Goal: Check status: Check status

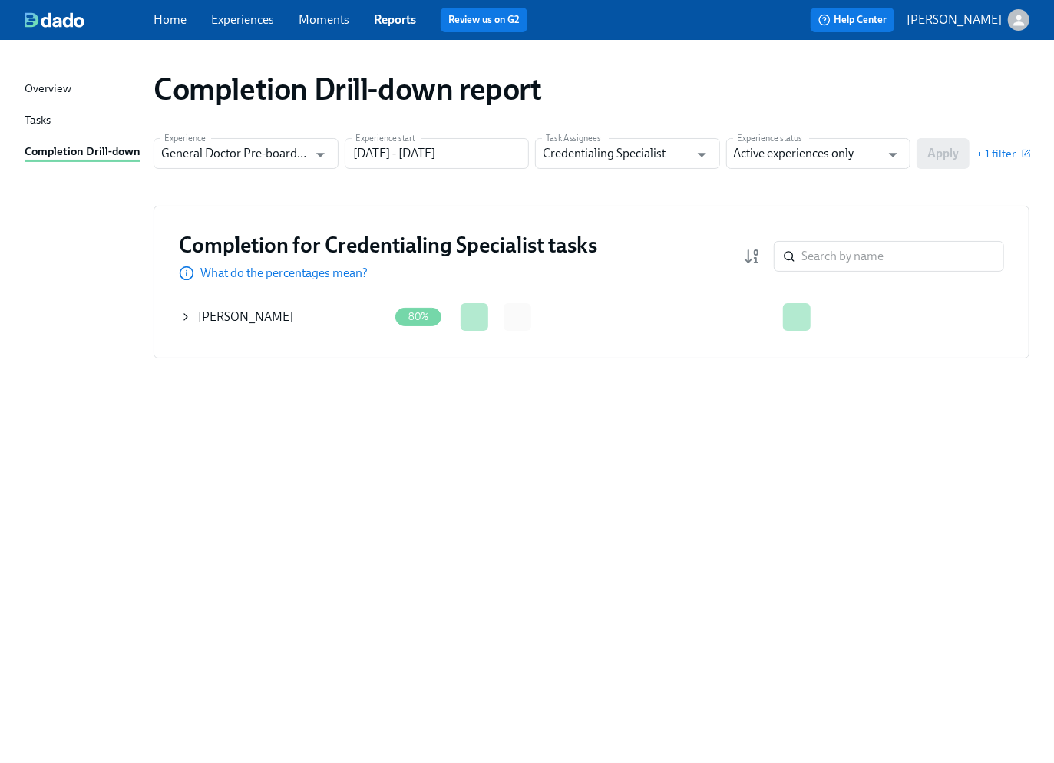
click at [176, 316] on div "Completion for Credentialing Specialist tasks What do the percentages mean? ​ C…" at bounding box center [591, 282] width 876 height 153
click at [188, 317] on icon at bounding box center [186, 317] width 12 height 12
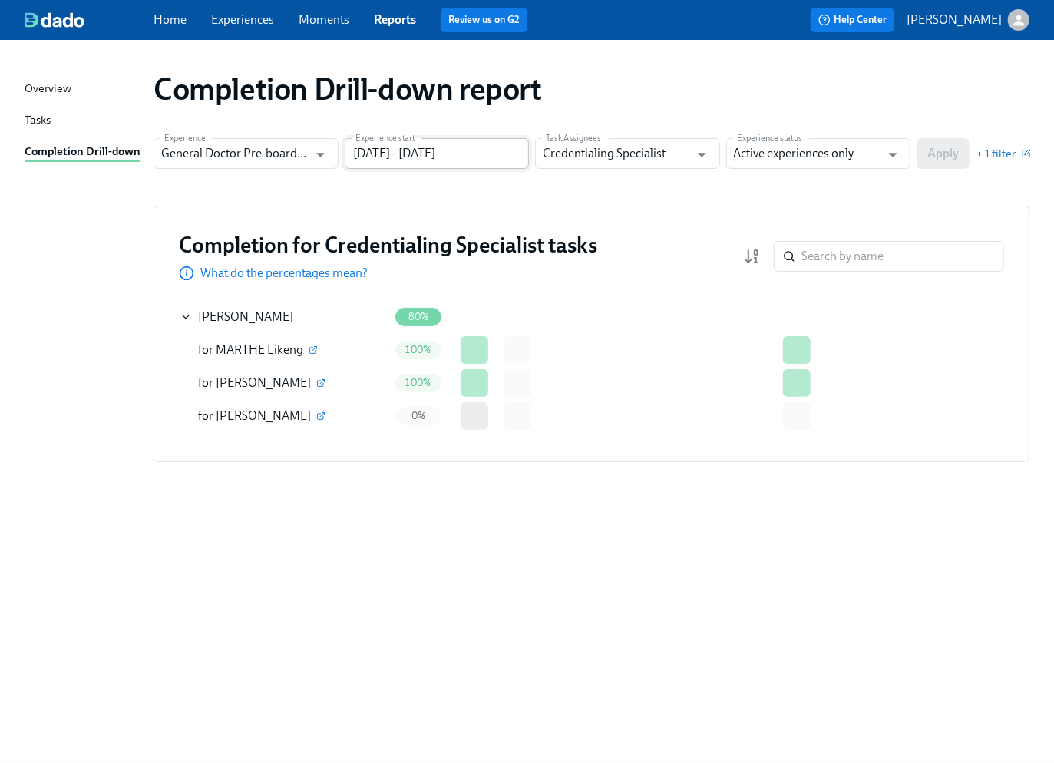
click at [436, 150] on input "[DATE] - [DATE]" at bounding box center [437, 153] width 185 height 31
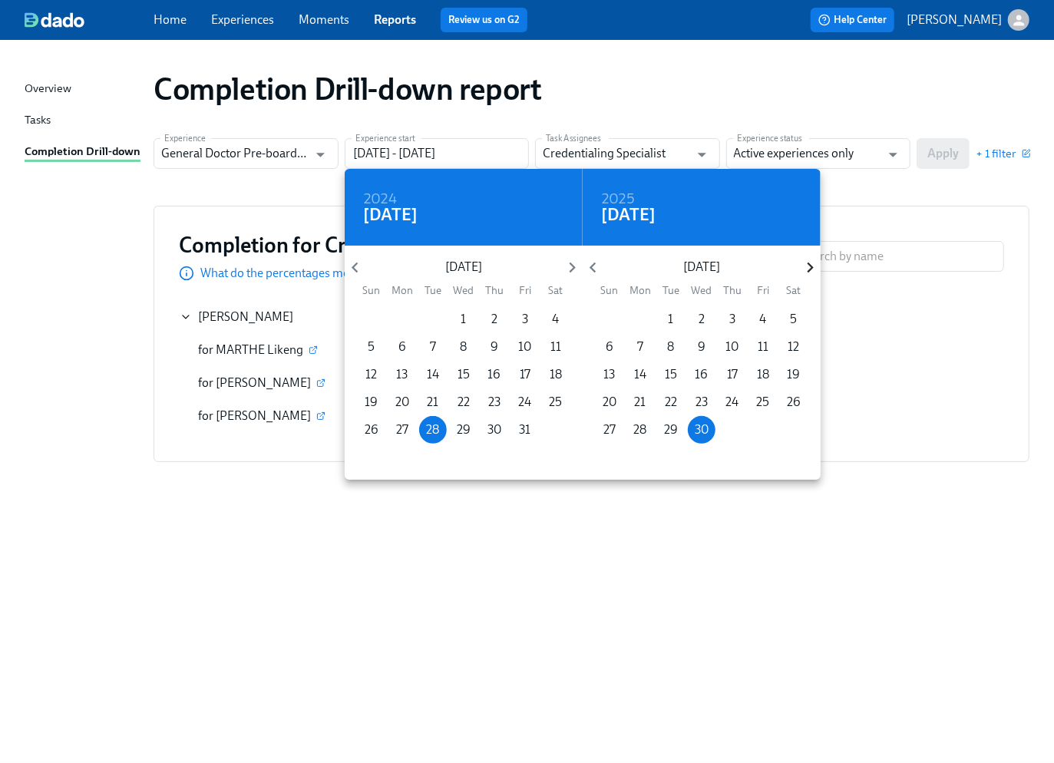
click at [813, 269] on icon "button" at bounding box center [810, 267] width 21 height 21
click at [812, 269] on icon "button" at bounding box center [810, 267] width 21 height 21
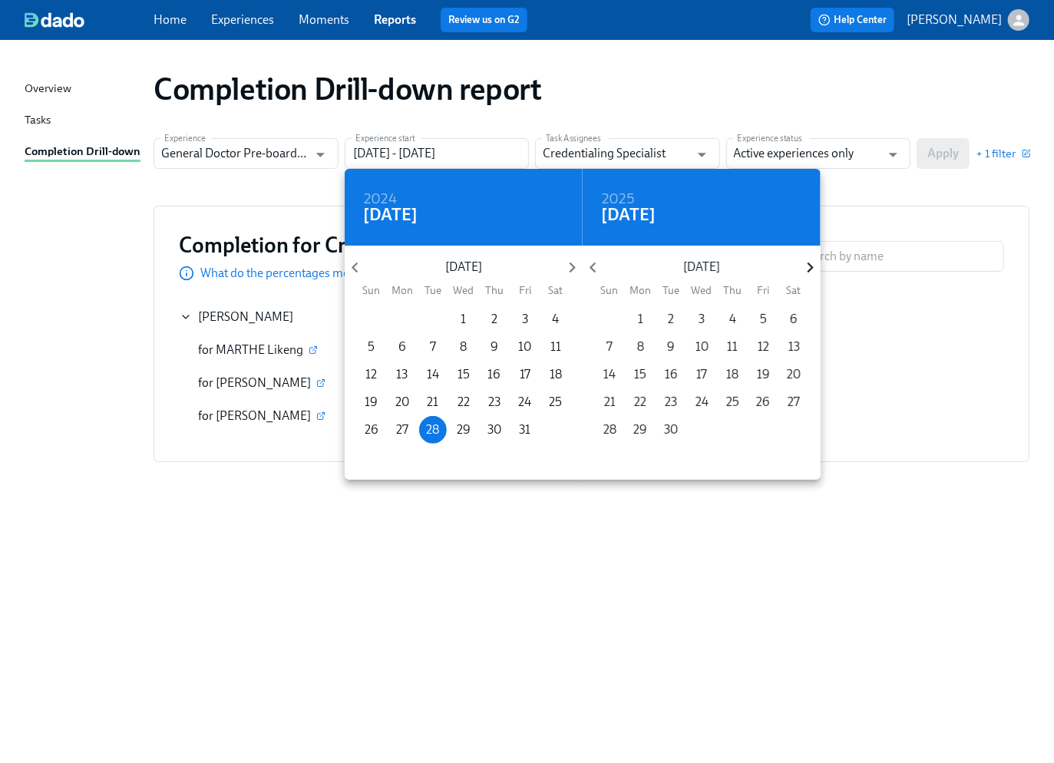
click at [812, 269] on icon "button" at bounding box center [810, 267] width 21 height 21
click at [614, 427] on p "25" at bounding box center [609, 429] width 13 height 17
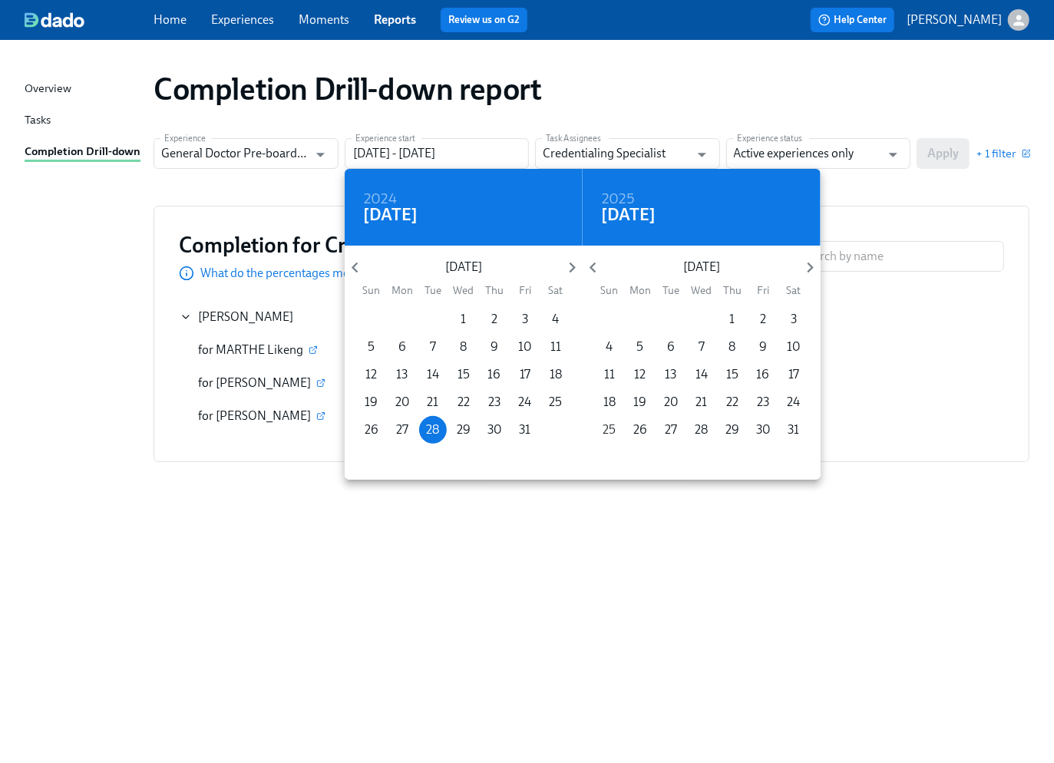
type input "[DATE] - [DATE]"
click at [891, 160] on div at bounding box center [527, 381] width 1054 height 763
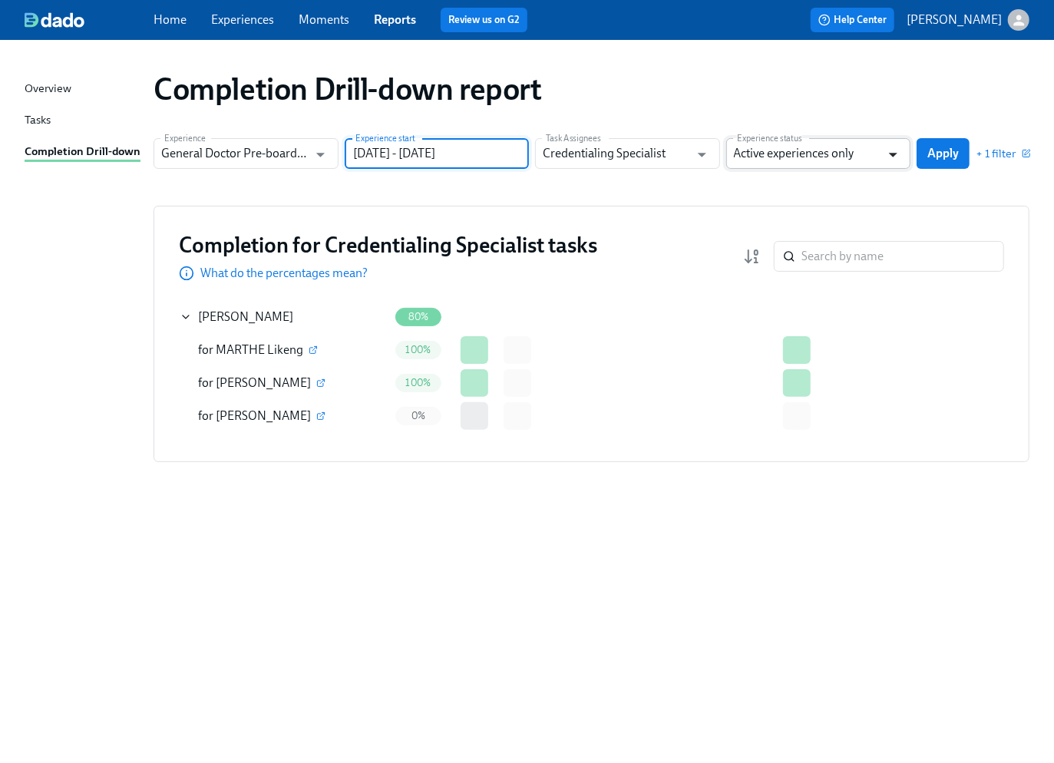
click at [886, 160] on icon "Open" at bounding box center [892, 154] width 21 height 21
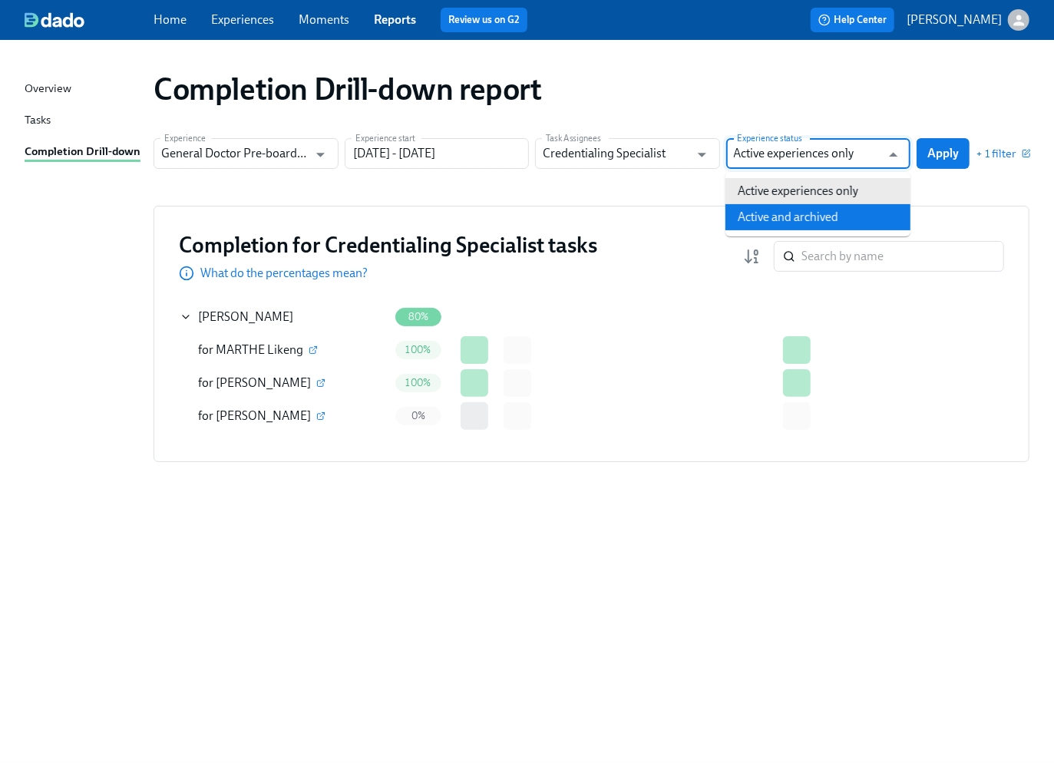
drag, startPoint x: 787, startPoint y: 210, endPoint x: 881, endPoint y: 155, distance: 109.4
click at [787, 209] on li "Active and archived" at bounding box center [817, 217] width 185 height 26
type input "Active and archived"
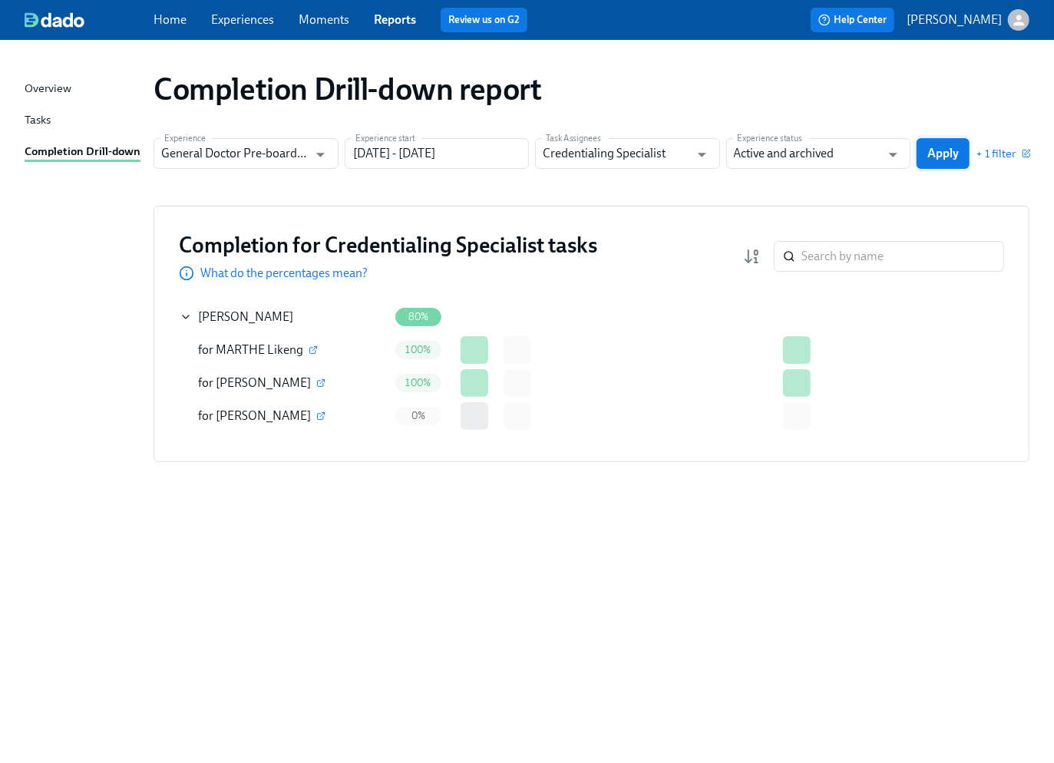
click at [933, 147] on span "Apply" at bounding box center [942, 153] width 31 height 15
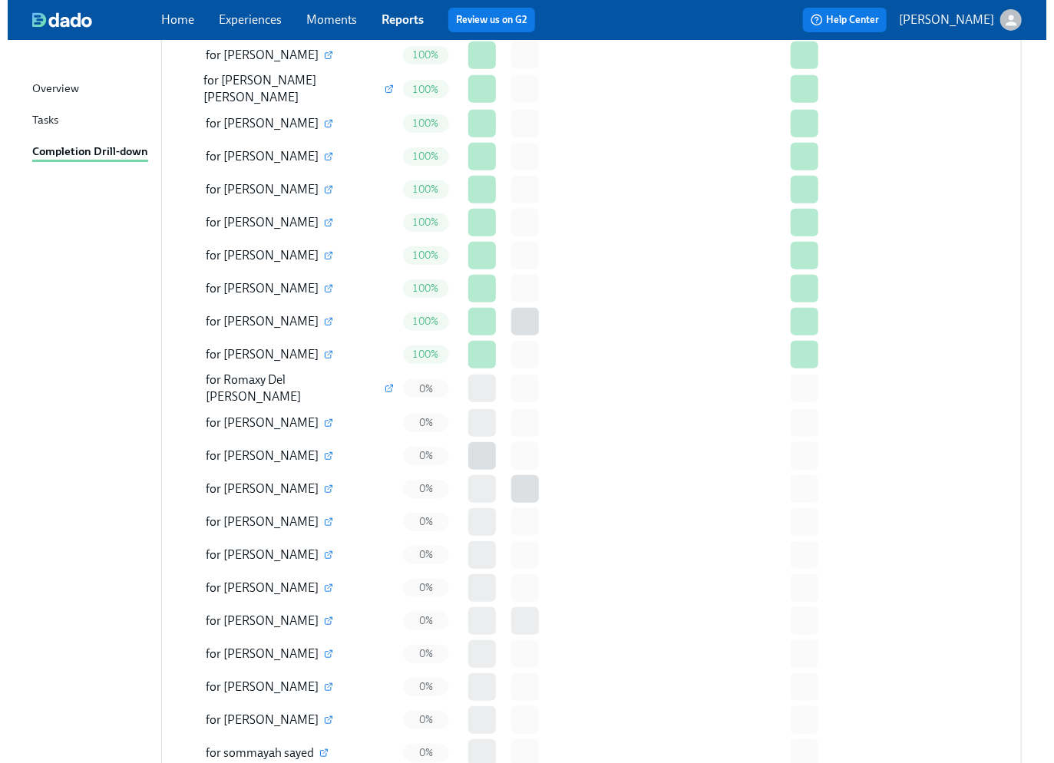
scroll to position [3580, 0]
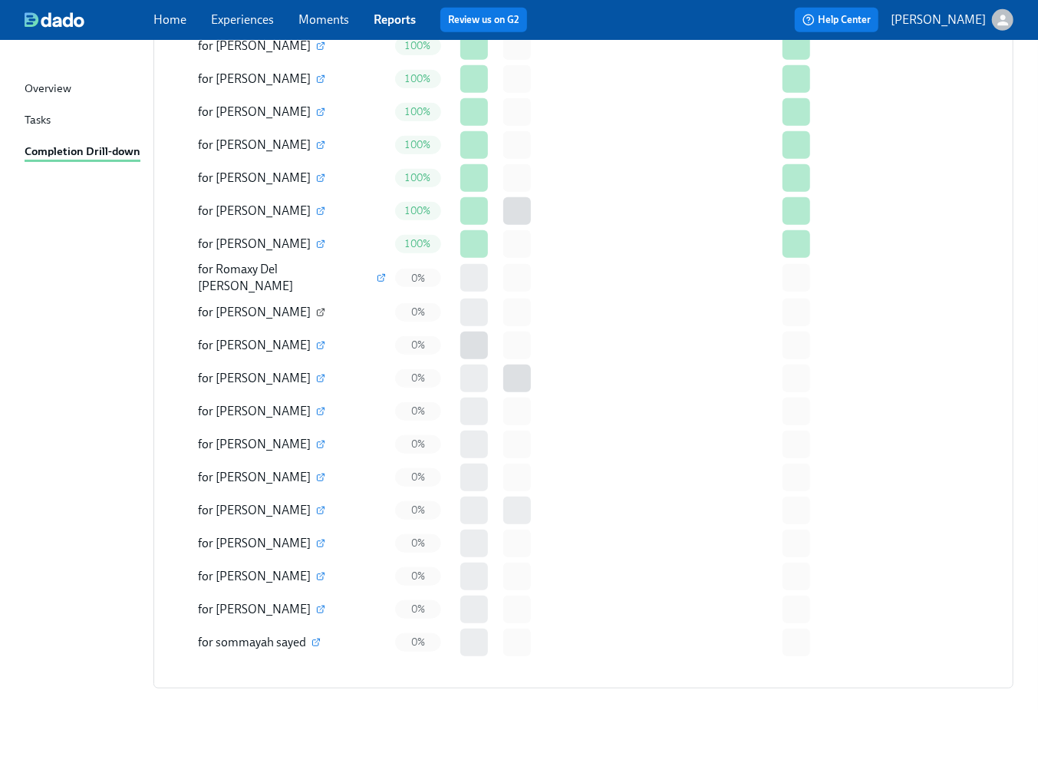
click at [316, 308] on icon "button" at bounding box center [320, 312] width 9 height 9
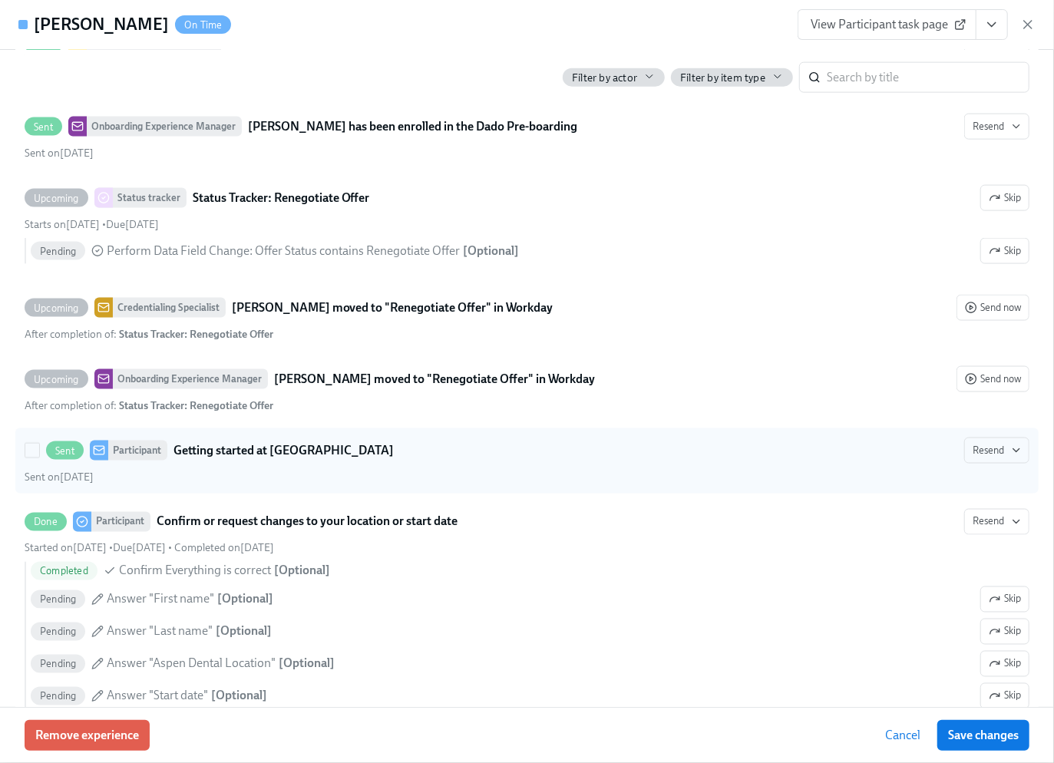
scroll to position [1228, 0]
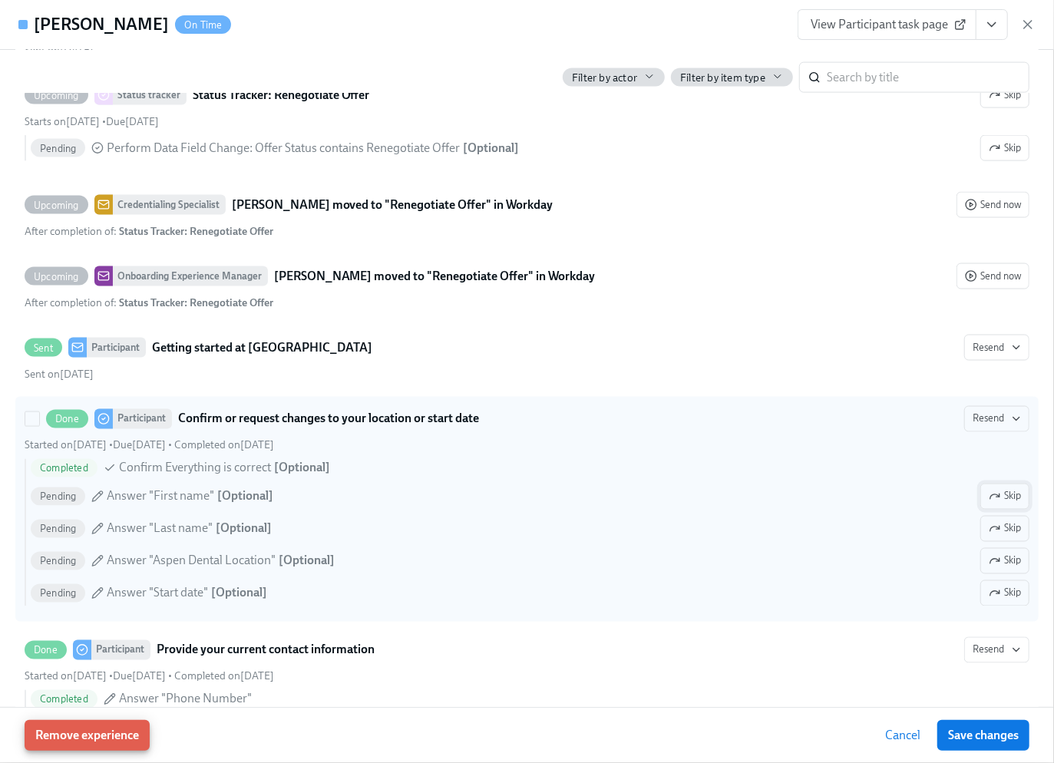
click at [995, 504] on span "Skip" at bounding box center [1004, 496] width 32 height 15
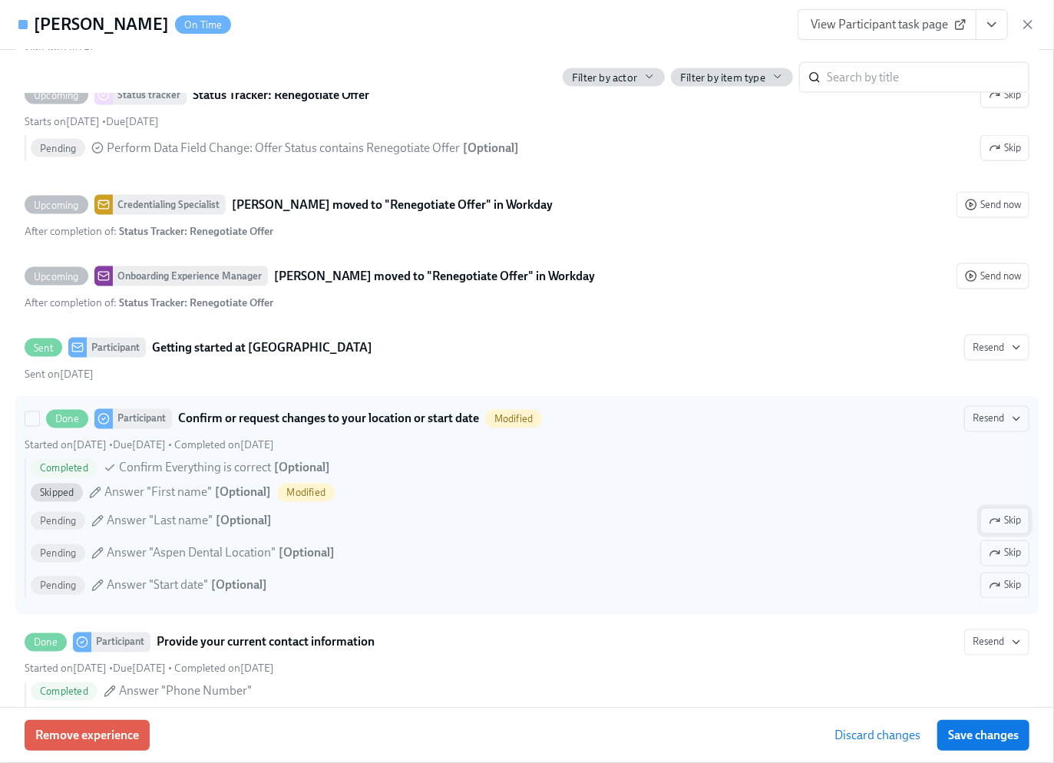
click at [990, 529] on span "Skip" at bounding box center [1004, 520] width 32 height 15
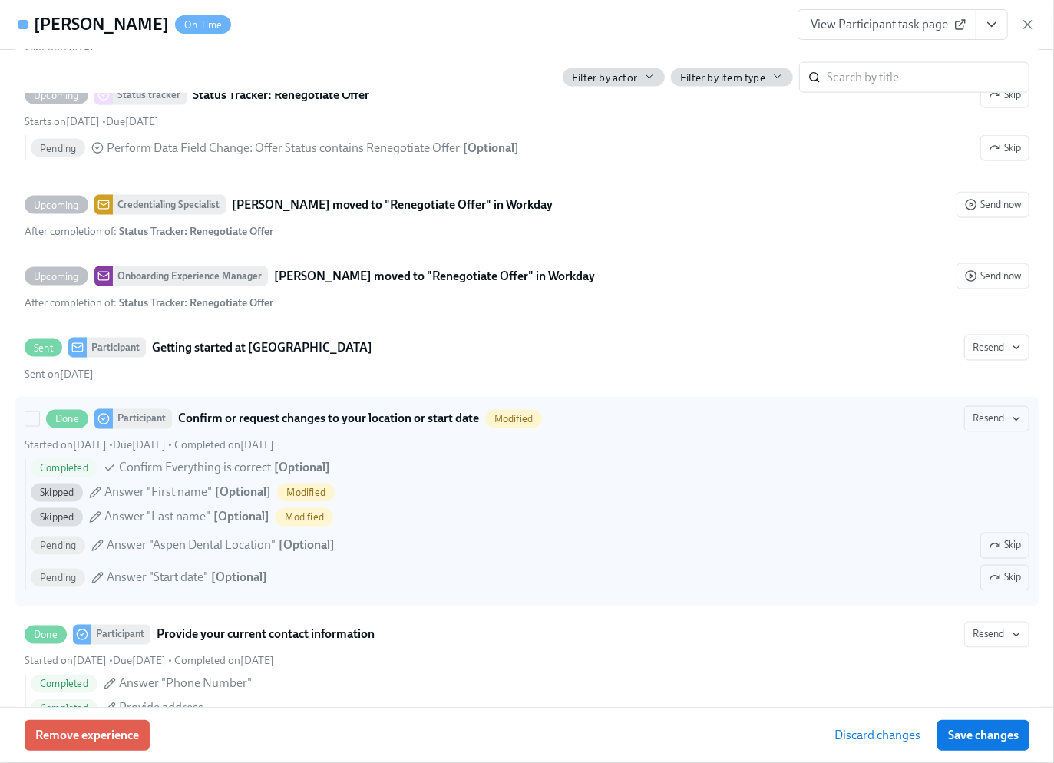
drag, startPoint x: 990, startPoint y: 571, endPoint x: 993, endPoint y: 582, distance: 11.2
click at [990, 553] on span "Skip" at bounding box center [1004, 545] width 32 height 15
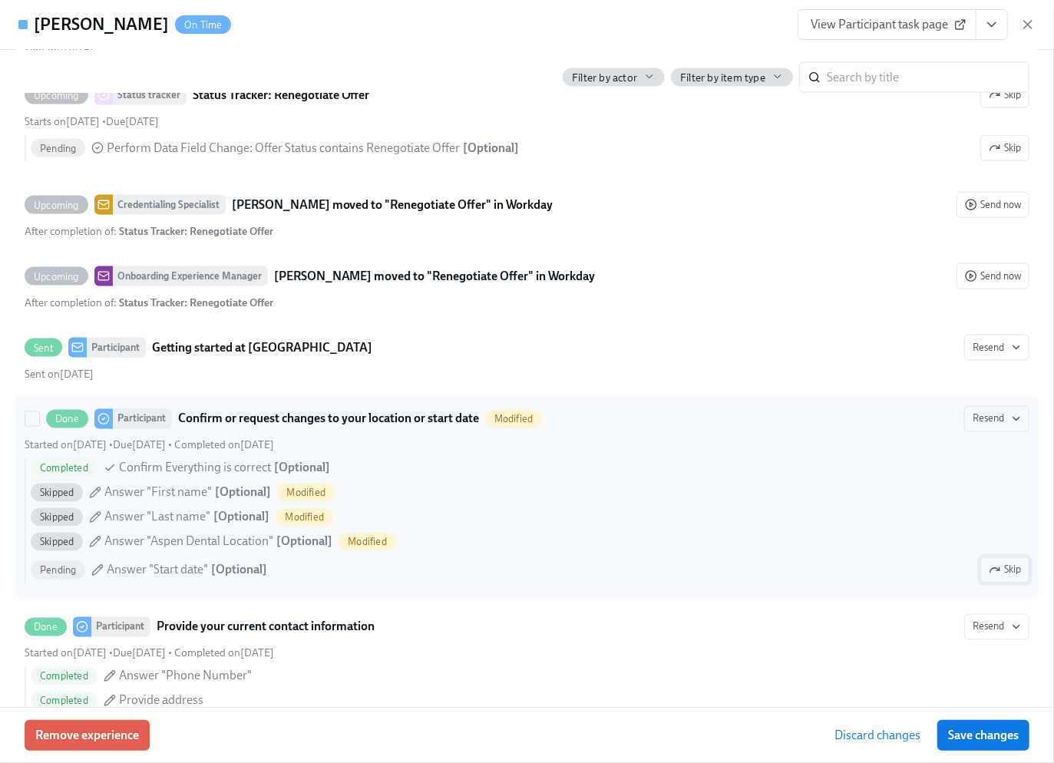
click at [996, 578] on span "Skip" at bounding box center [1004, 569] width 32 height 15
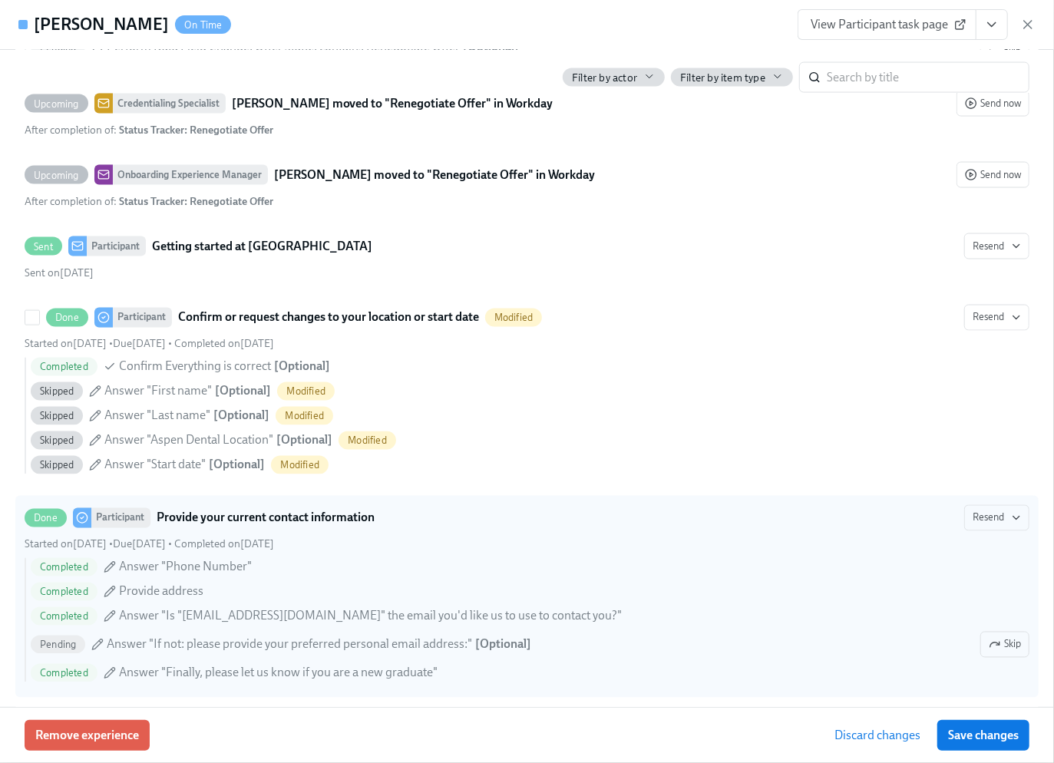
scroll to position [1637, 0]
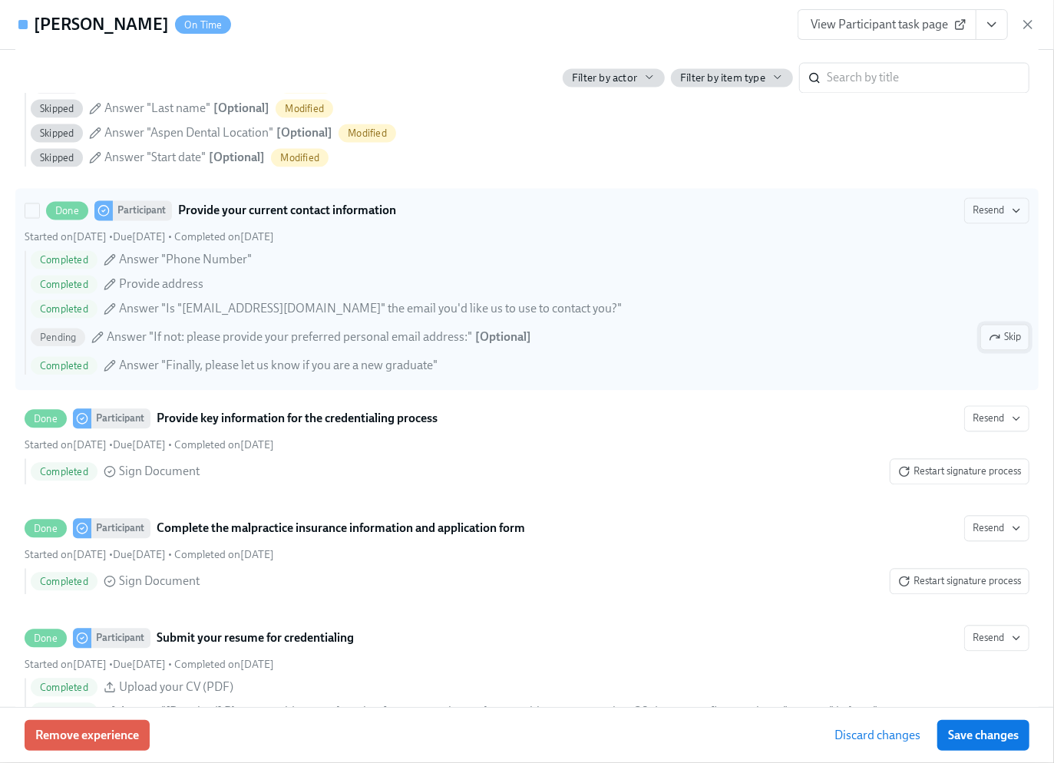
click at [995, 345] on span "Skip" at bounding box center [1004, 336] width 32 height 15
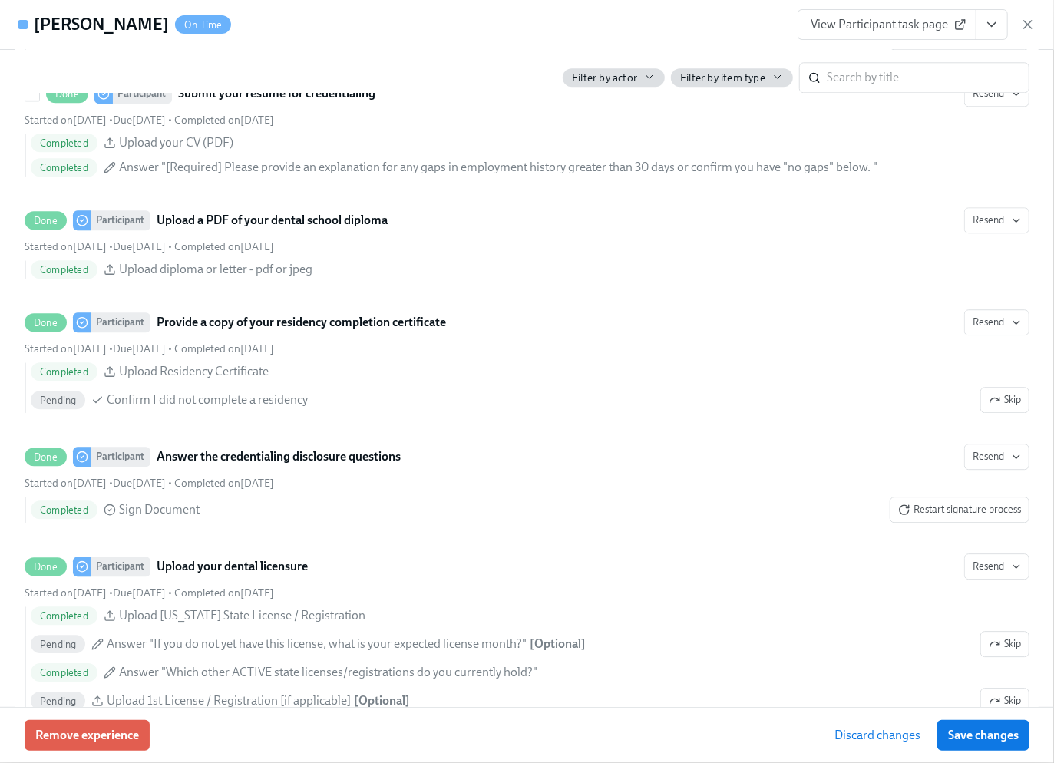
scroll to position [2251, 0]
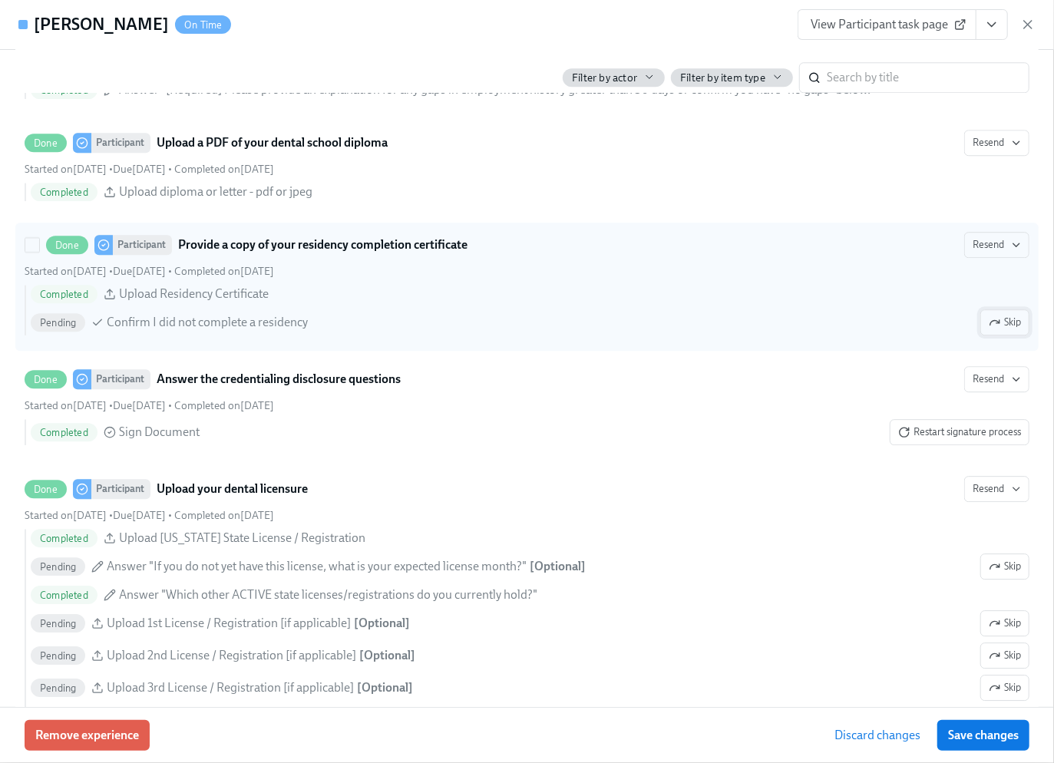
click at [996, 330] on span "Skip" at bounding box center [1004, 322] width 32 height 15
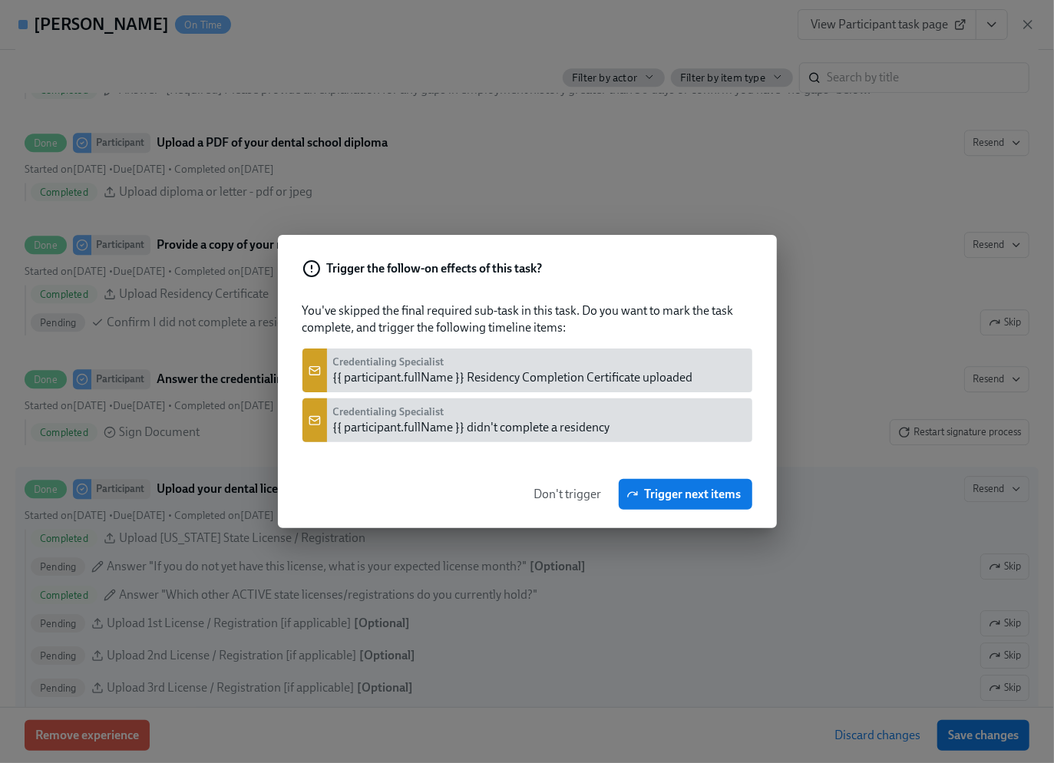
drag, startPoint x: 556, startPoint y: 500, endPoint x: 562, endPoint y: 493, distance: 10.3
click at [559, 498] on span "Don't trigger" at bounding box center [568, 494] width 68 height 15
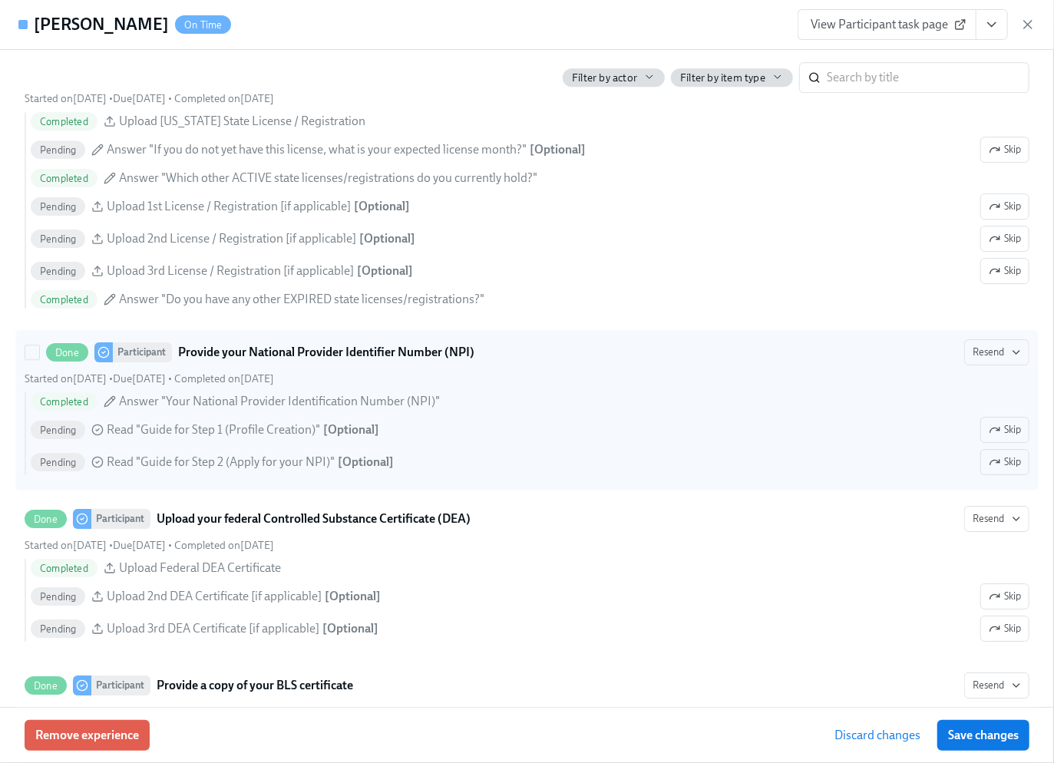
scroll to position [2558, 0]
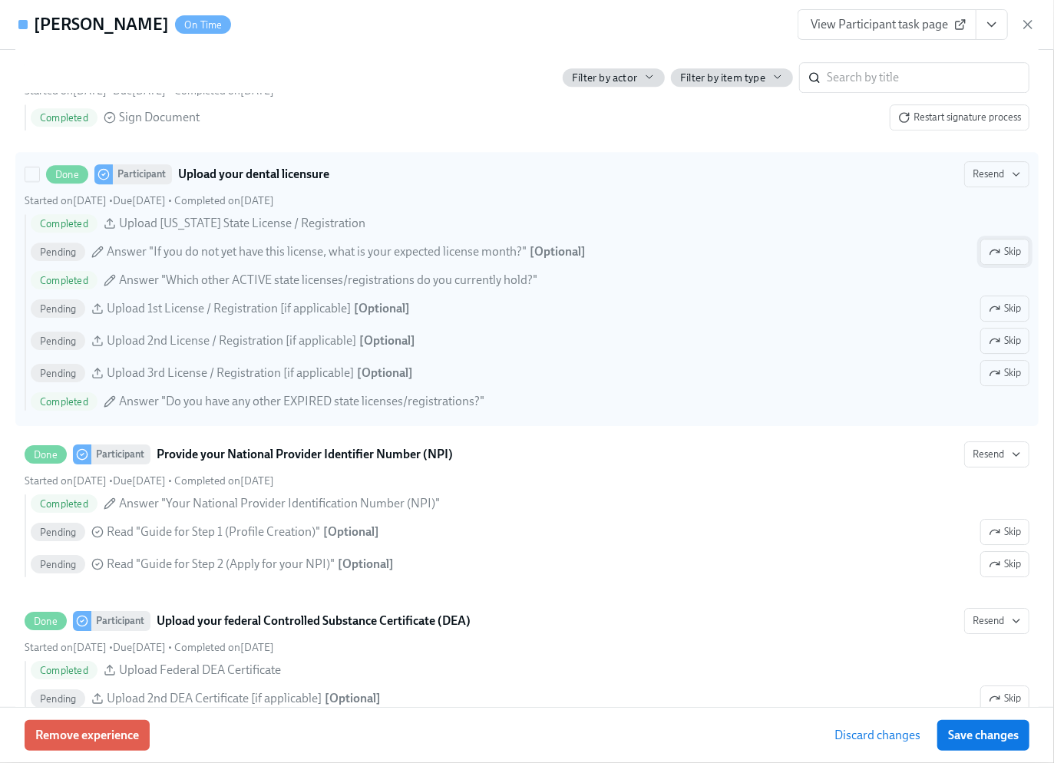
click at [988, 258] on icon "button" at bounding box center [994, 252] width 12 height 12
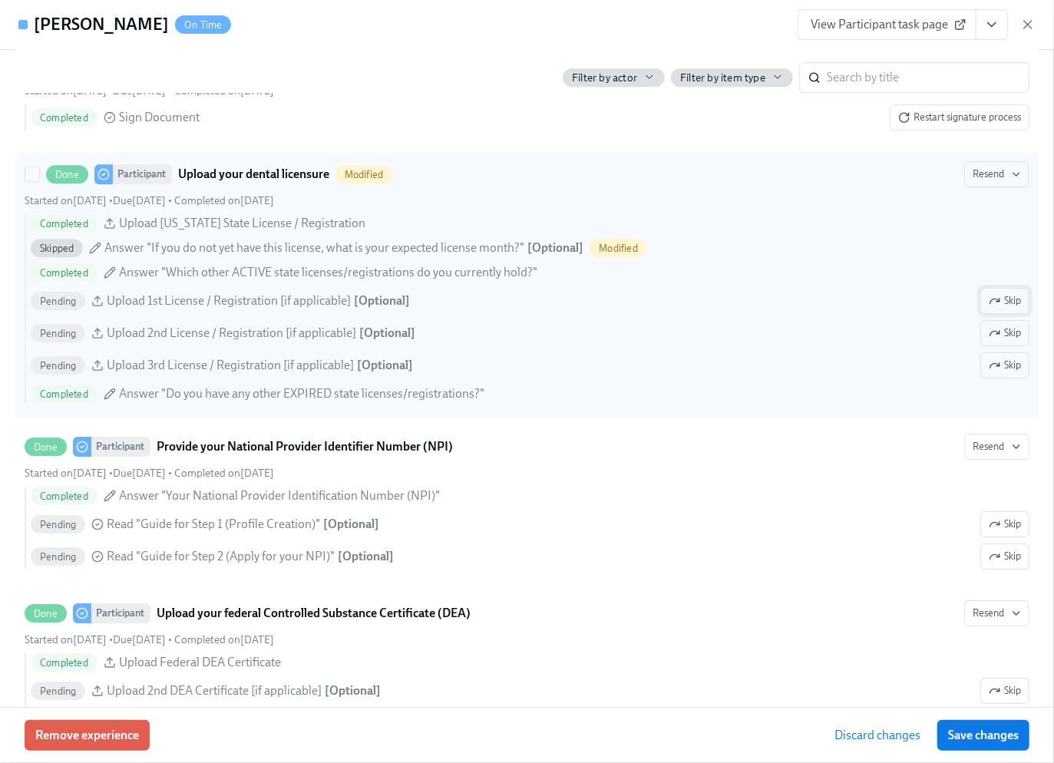
click at [988, 307] on icon "button" at bounding box center [994, 301] width 12 height 12
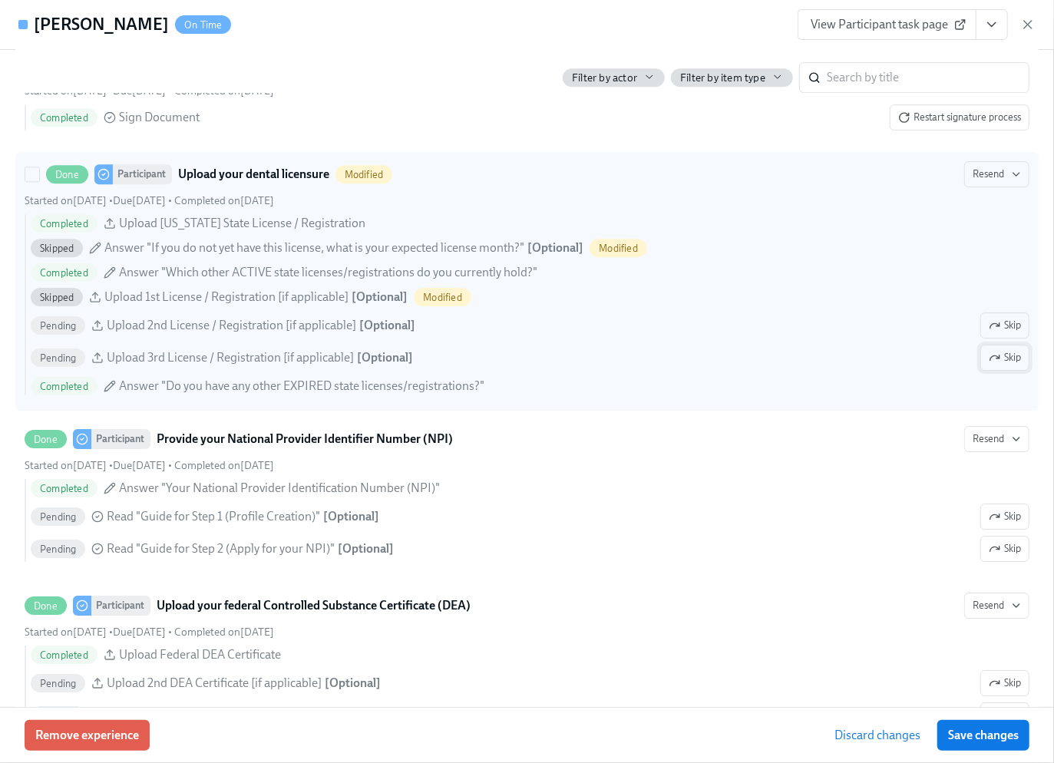
click at [993, 365] on span "Skip" at bounding box center [1004, 357] width 32 height 15
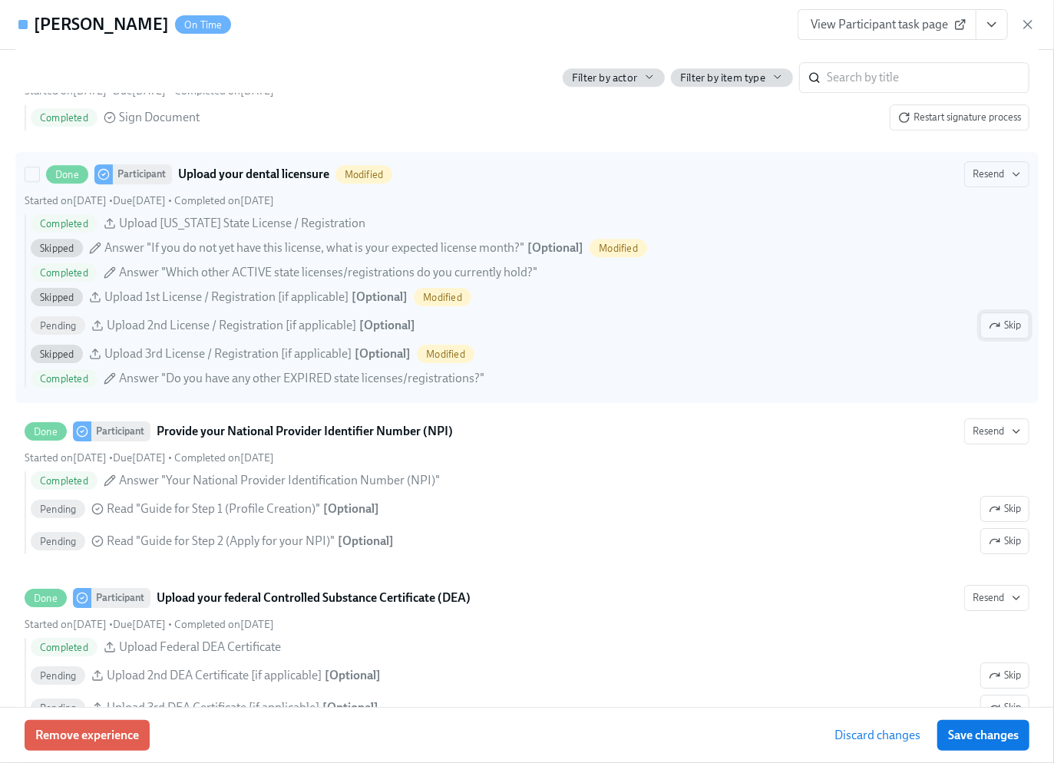
click at [988, 332] on icon "button" at bounding box center [994, 325] width 12 height 12
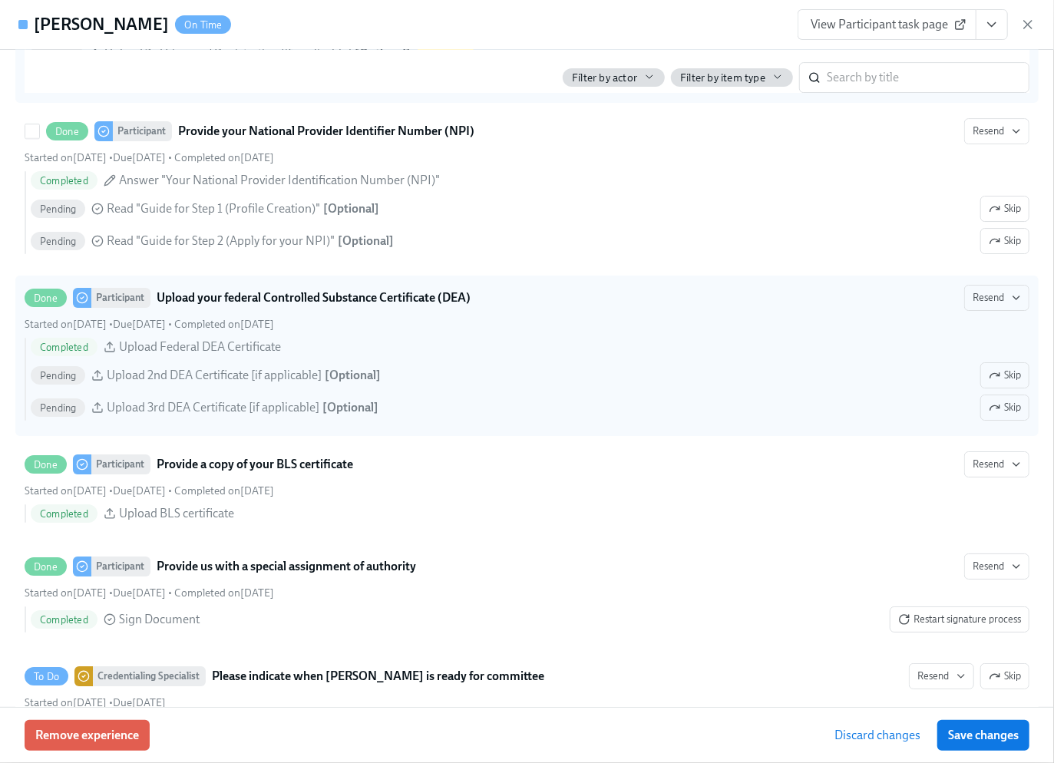
scroll to position [2865, 0]
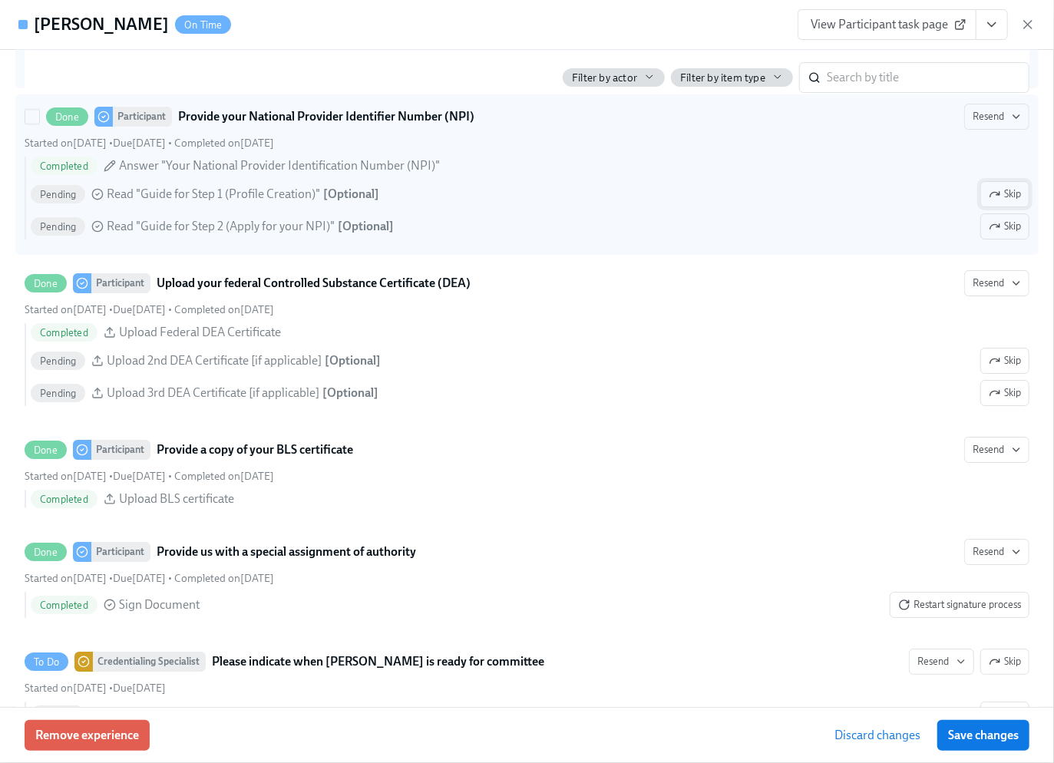
click at [990, 202] on span "Skip" at bounding box center [1004, 193] width 32 height 15
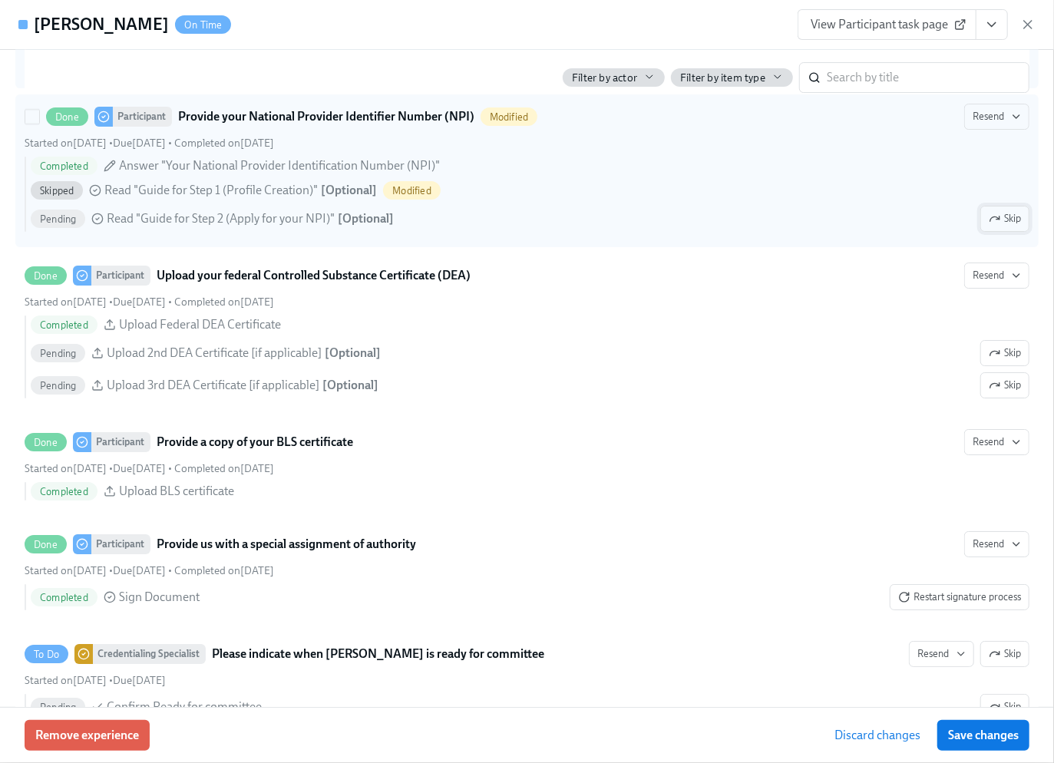
click at [988, 226] on span "Skip" at bounding box center [1004, 218] width 32 height 15
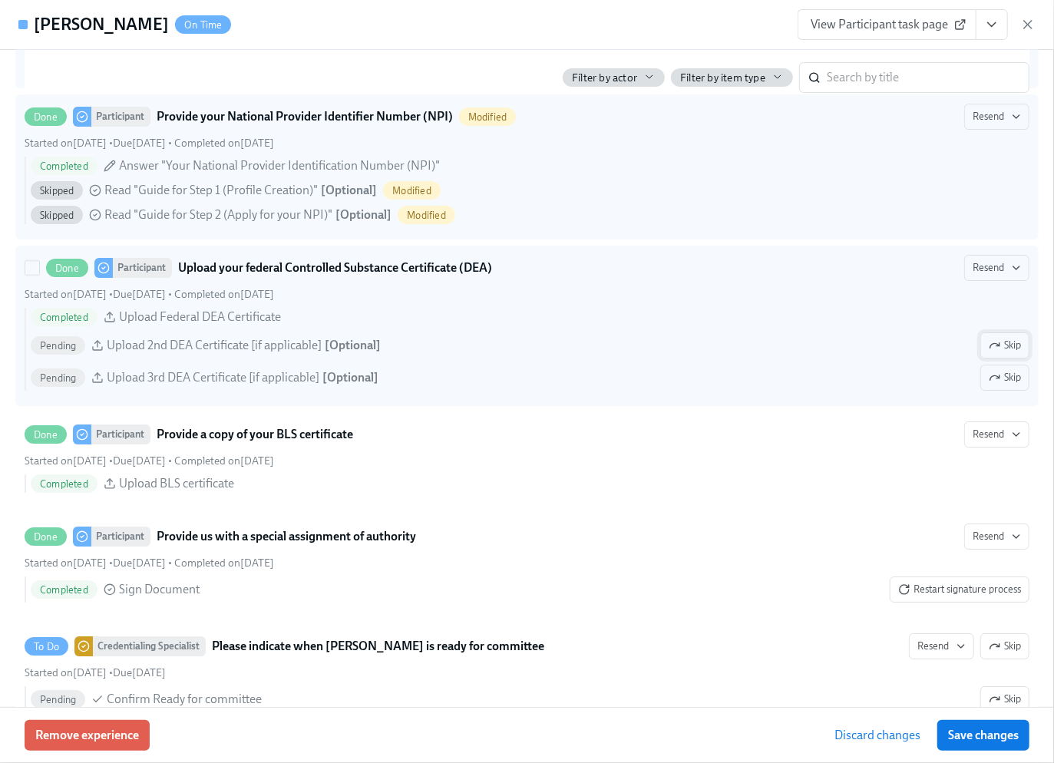
click at [988, 351] on icon "button" at bounding box center [994, 345] width 12 height 12
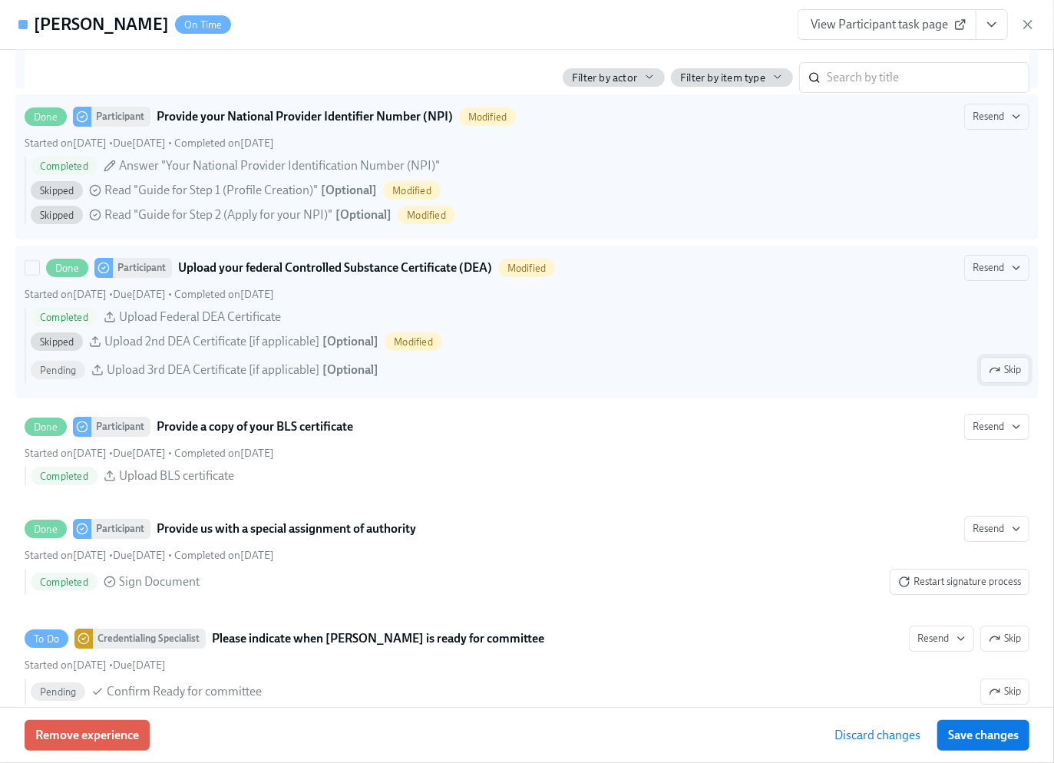
click at [988, 376] on icon "button" at bounding box center [994, 370] width 12 height 12
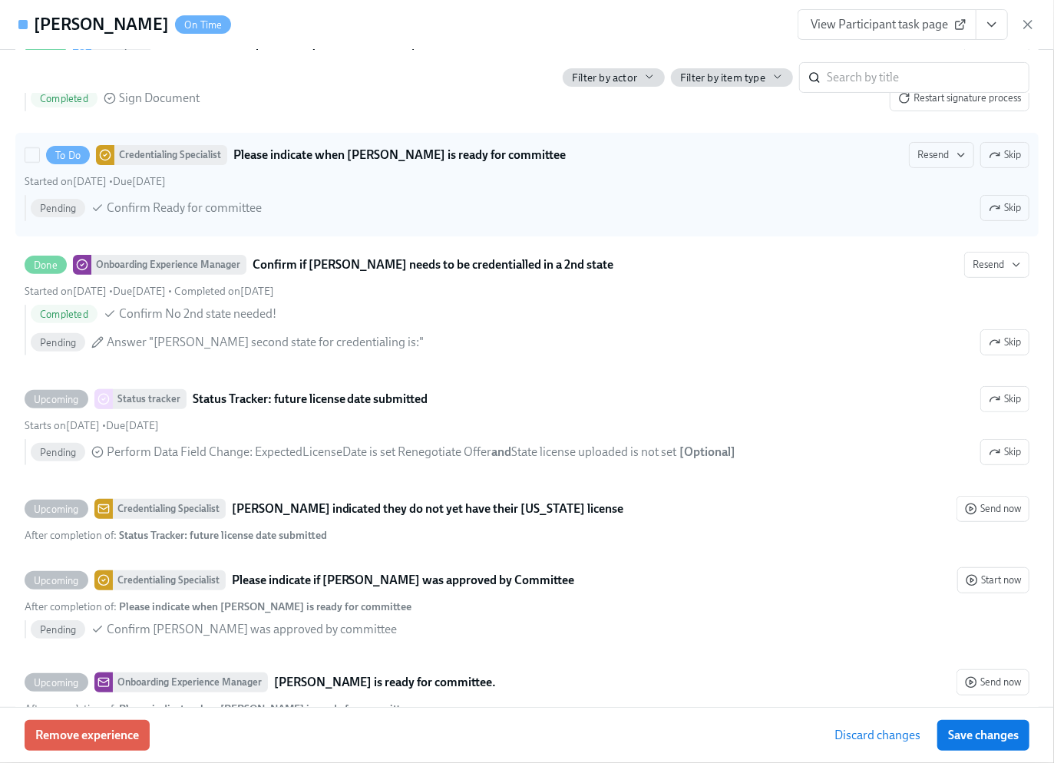
scroll to position [3376, 0]
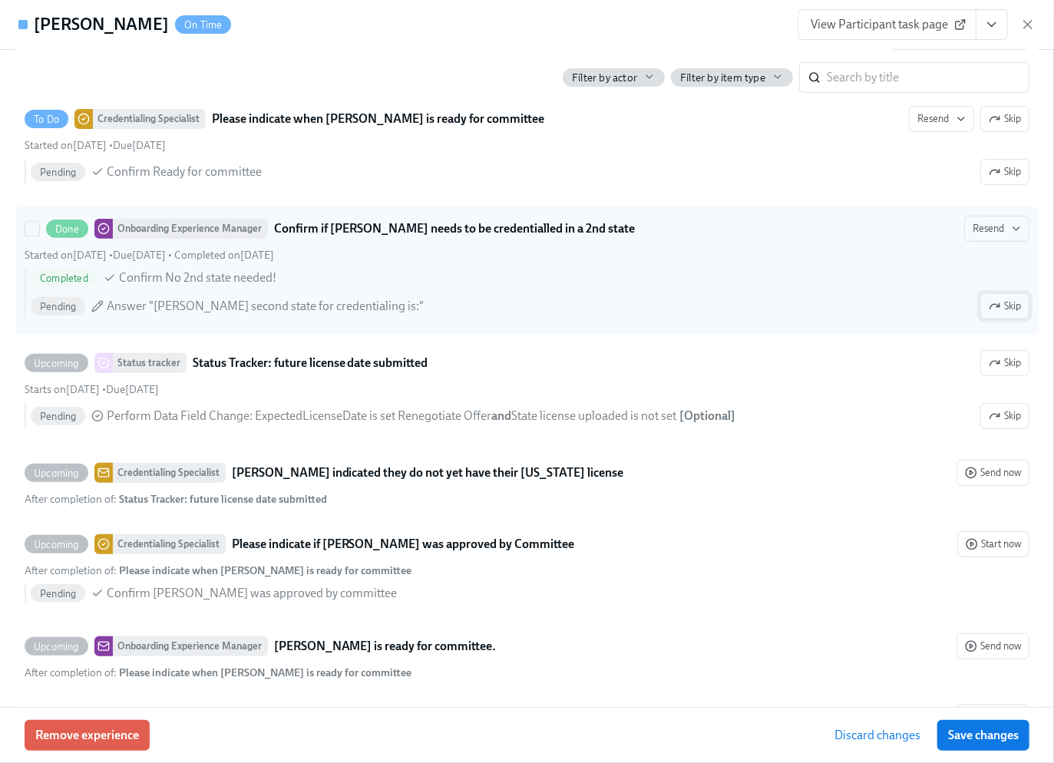
click at [998, 314] on span "Skip" at bounding box center [1004, 306] width 32 height 15
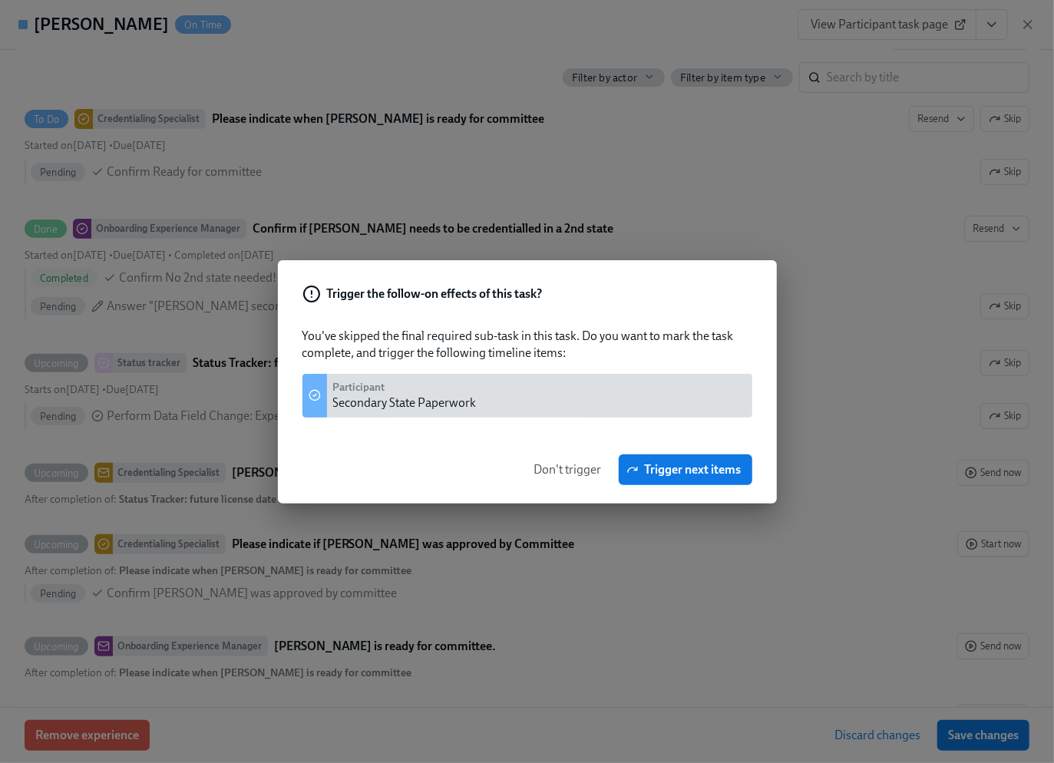
click at [577, 470] on span "Don't trigger" at bounding box center [568, 469] width 68 height 15
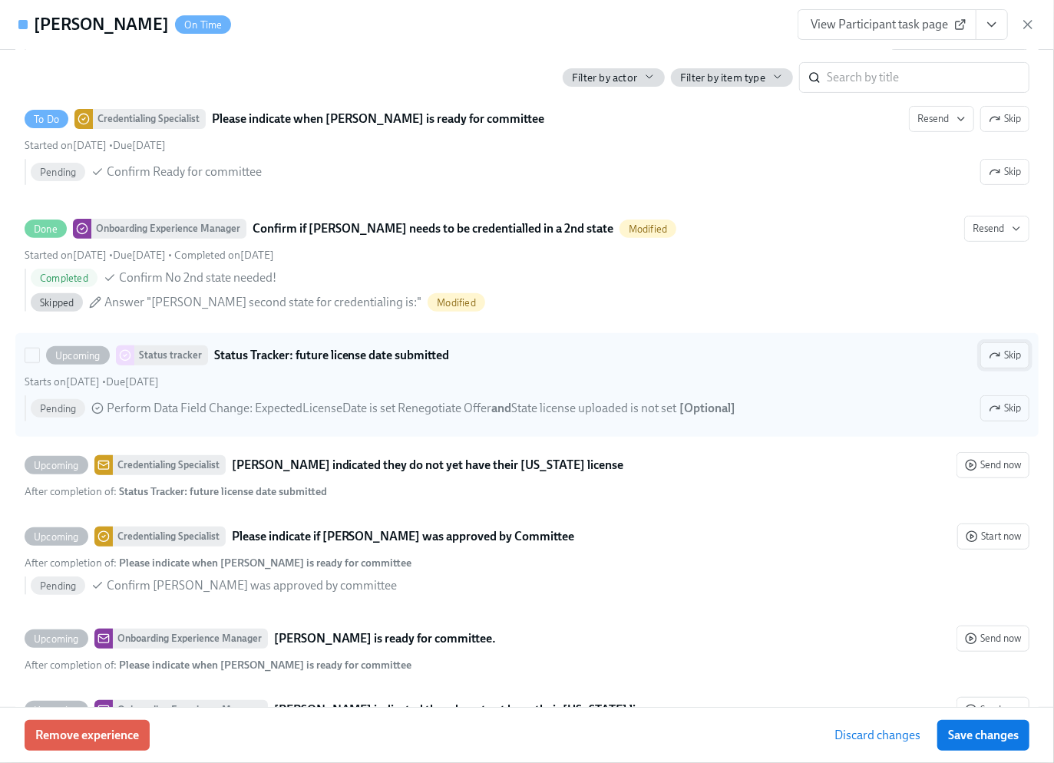
click at [989, 363] on span "Skip" at bounding box center [1004, 355] width 32 height 15
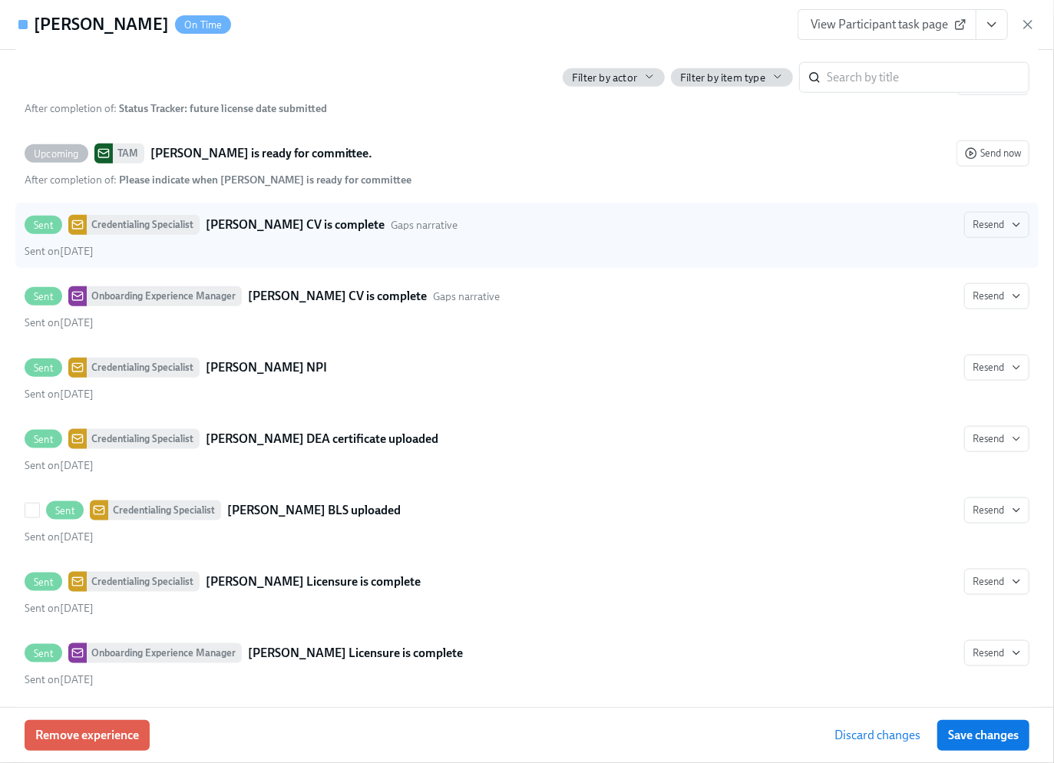
scroll to position [4399, 0]
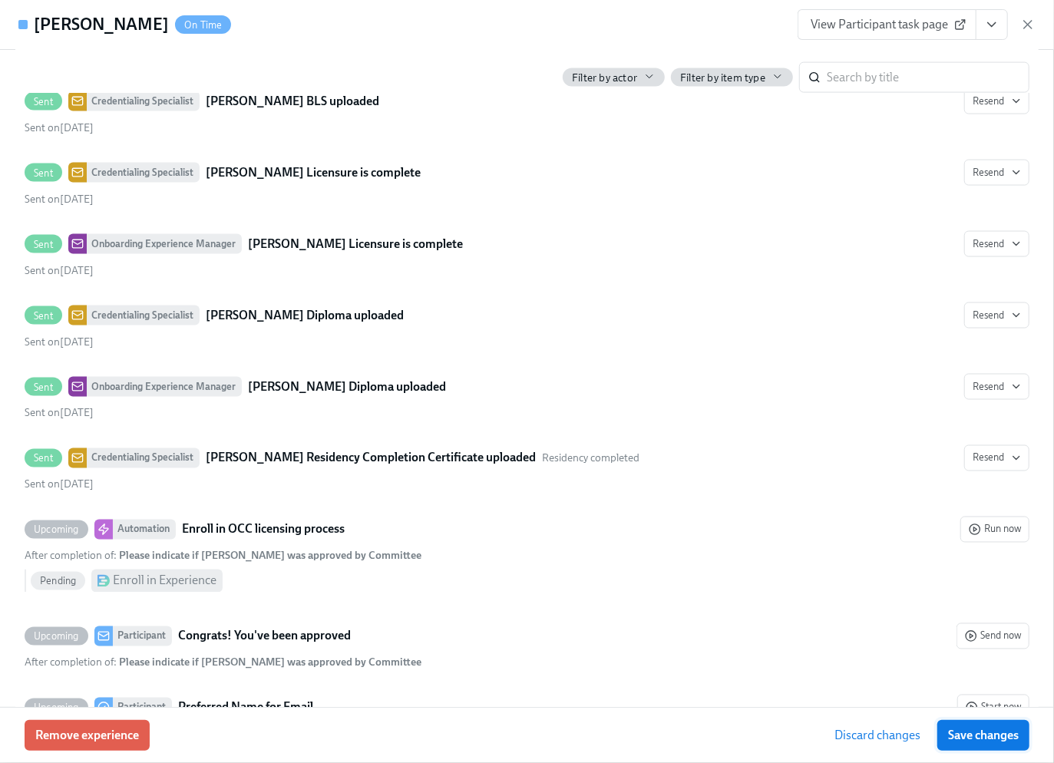
click at [964, 735] on span "Save changes" at bounding box center [983, 734] width 71 height 15
click at [1021, 26] on icon "button" at bounding box center [1027, 24] width 15 height 15
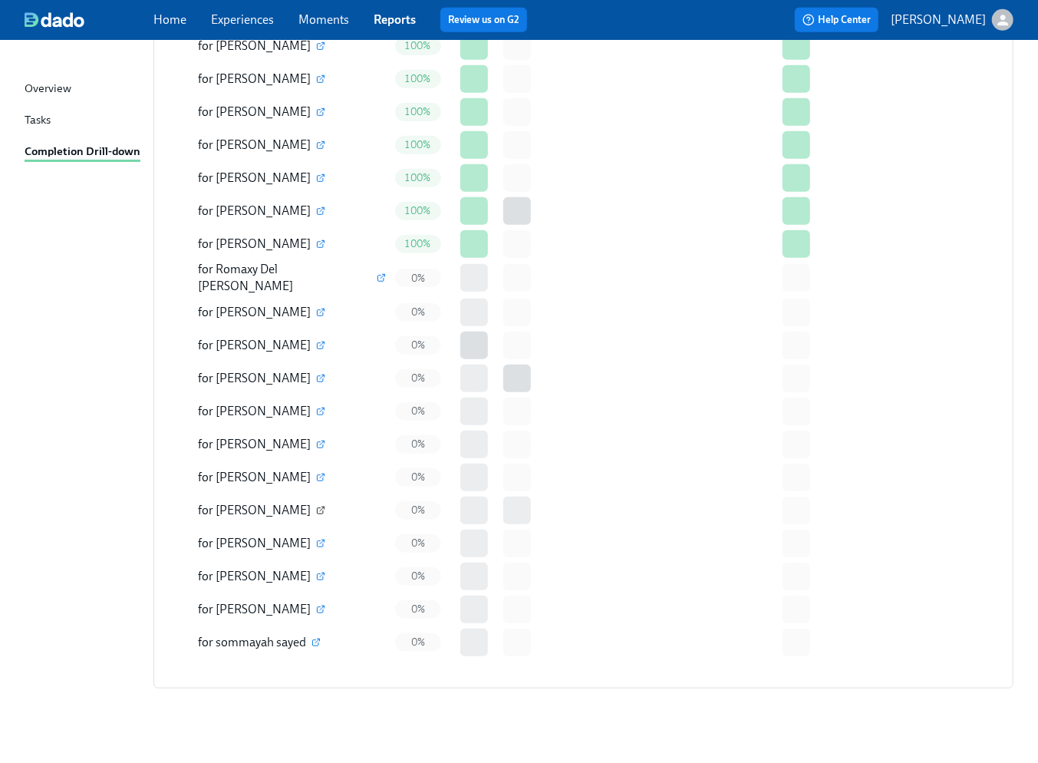
click at [319, 506] on icon "button" at bounding box center [320, 510] width 9 height 9
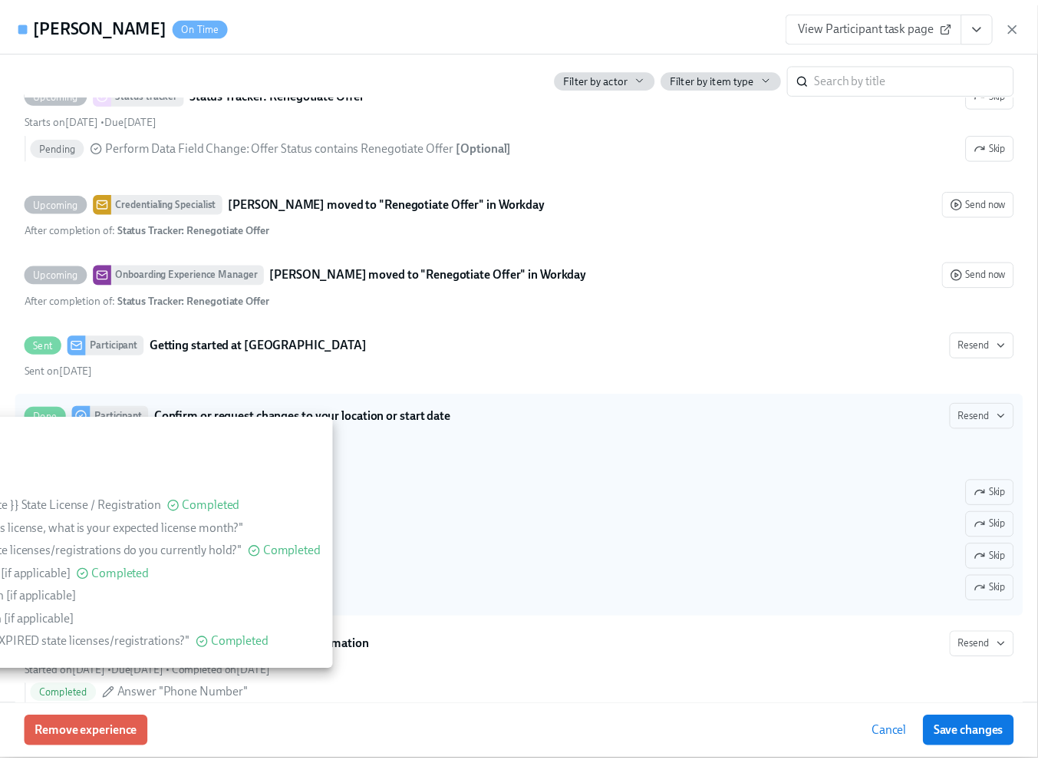
scroll to position [1535, 0]
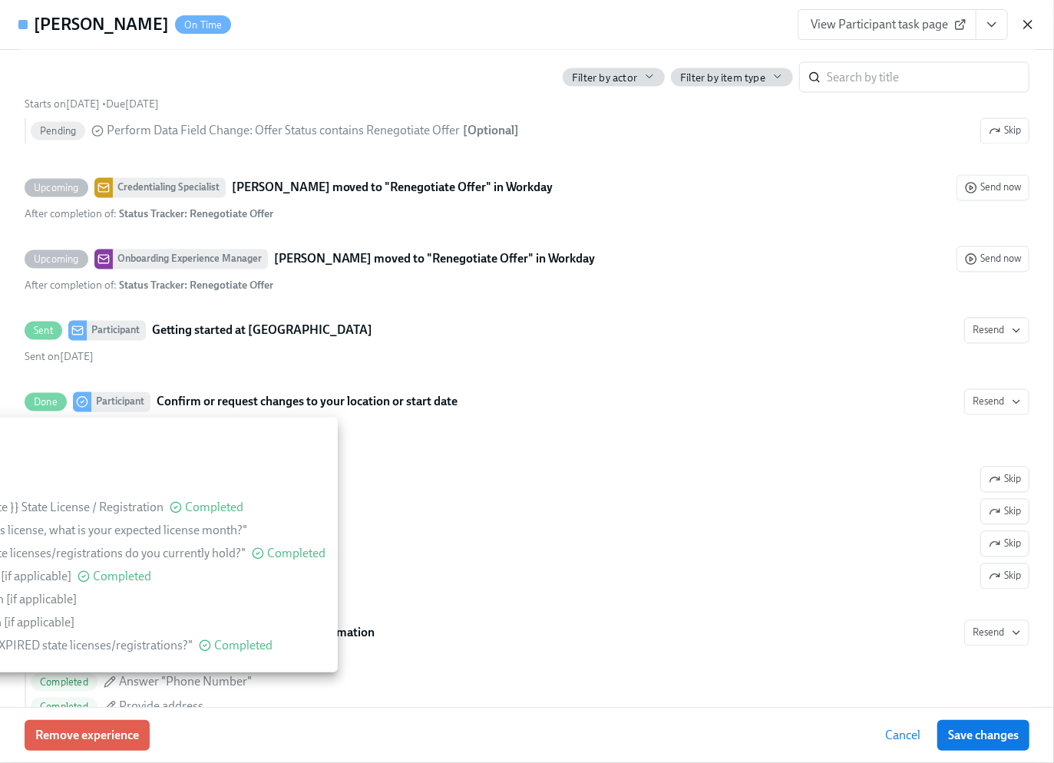
click at [1032, 25] on icon "button" at bounding box center [1027, 24] width 15 height 15
